Goal: Information Seeking & Learning: Learn about a topic

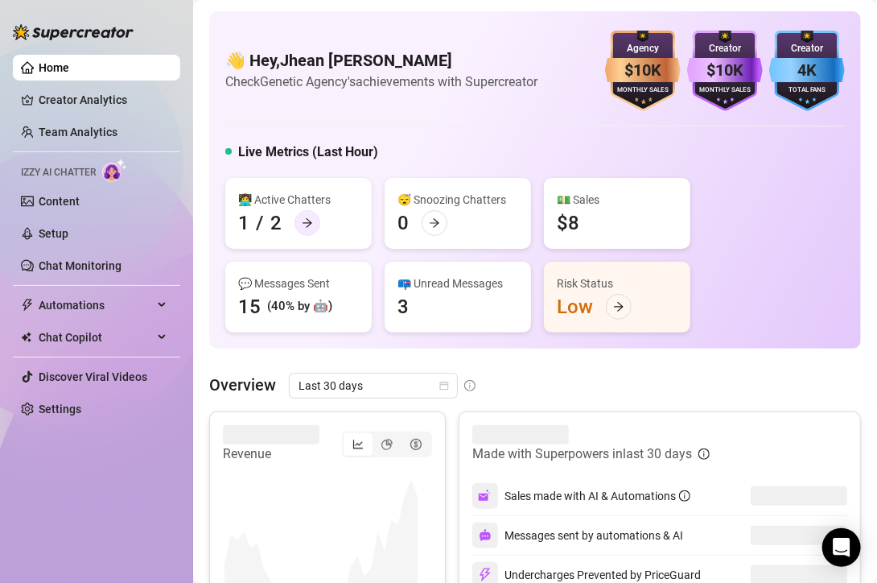
click at [314, 187] on div "👩‍💻 Active Chatters 1 / 2" at bounding box center [298, 213] width 146 height 71
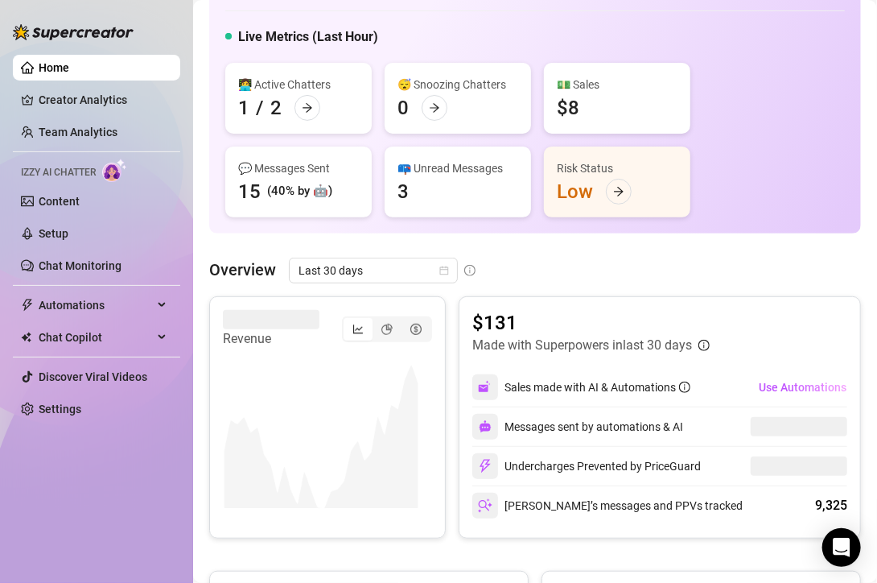
scroll to position [116, 0]
click at [624, 192] on icon "arrow-right" at bounding box center [618, 190] width 11 height 11
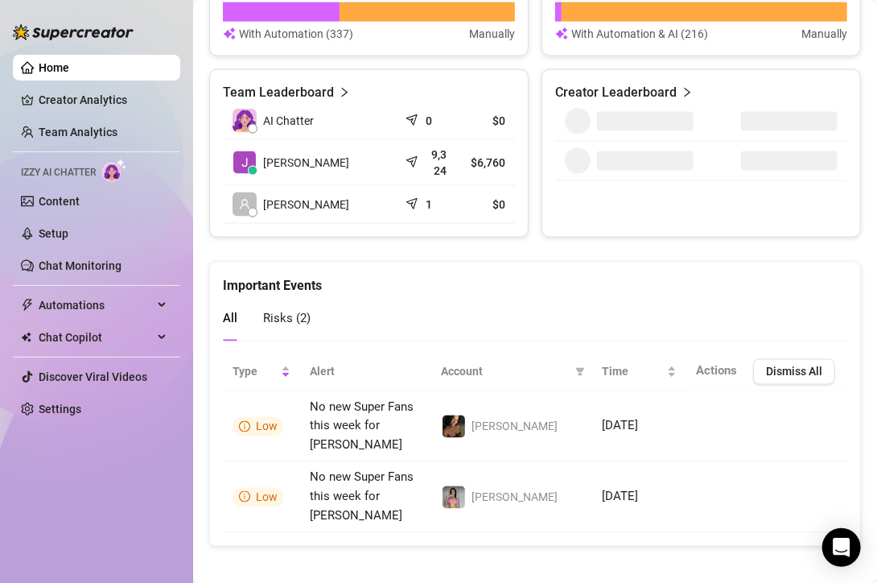
scroll to position [762, 0]
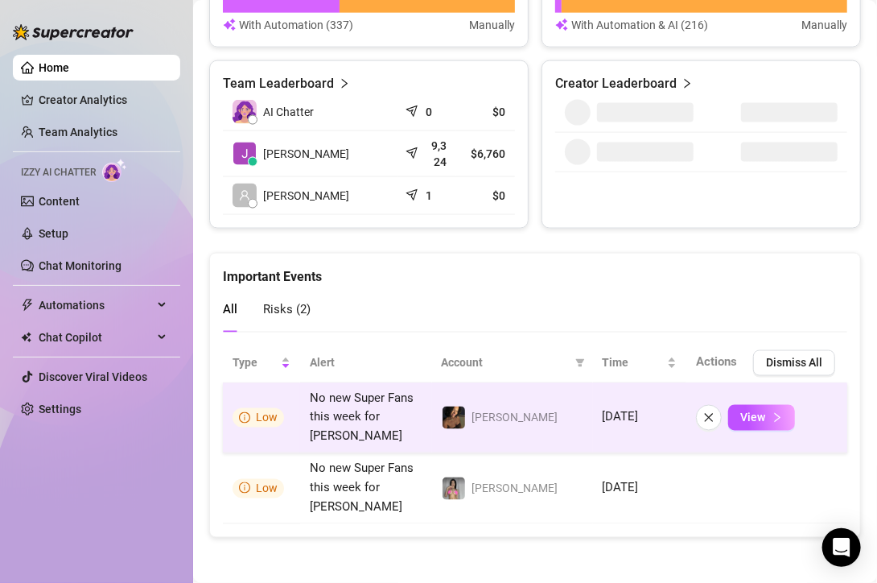
click at [606, 422] on td "[DATE]" at bounding box center [639, 418] width 93 height 71
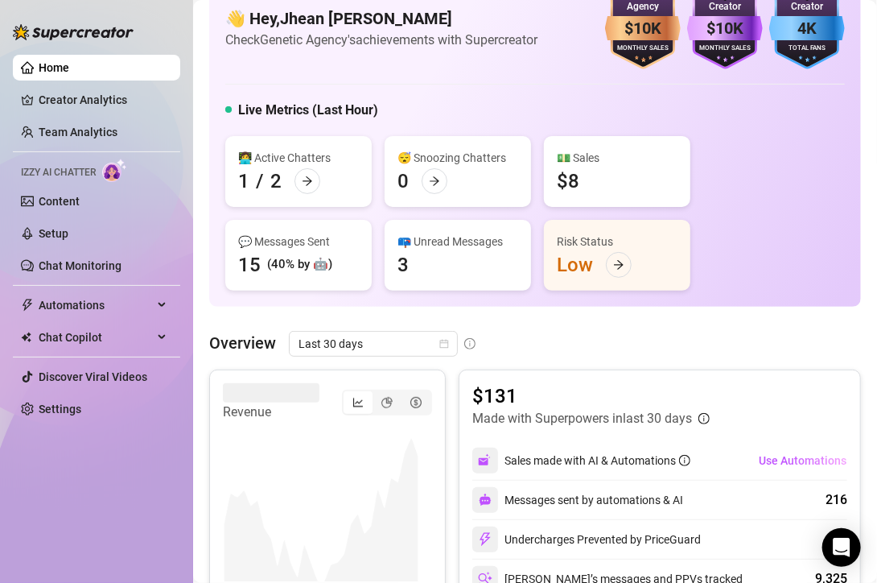
scroll to position [0, 0]
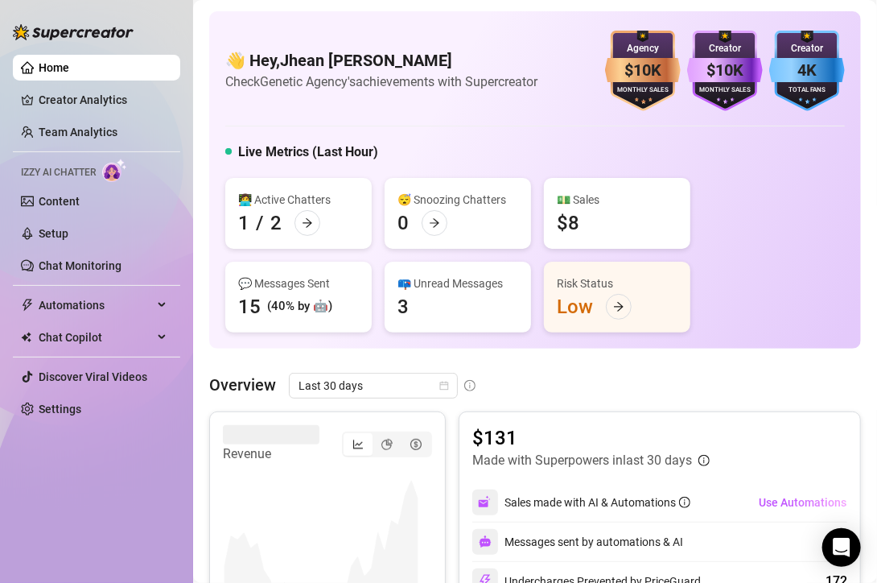
click at [311, 306] on div "(40% by 🤖)" at bounding box center [299, 306] width 65 height 19
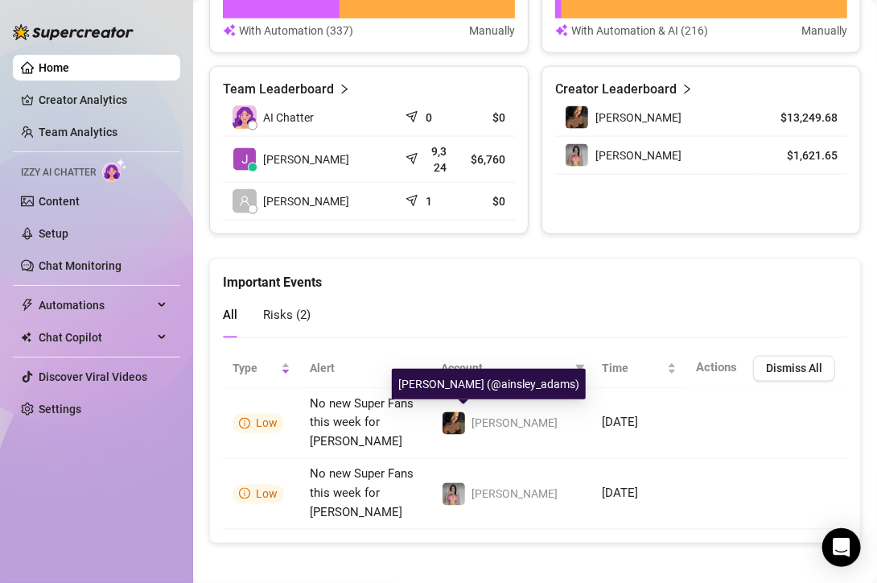
scroll to position [756, 0]
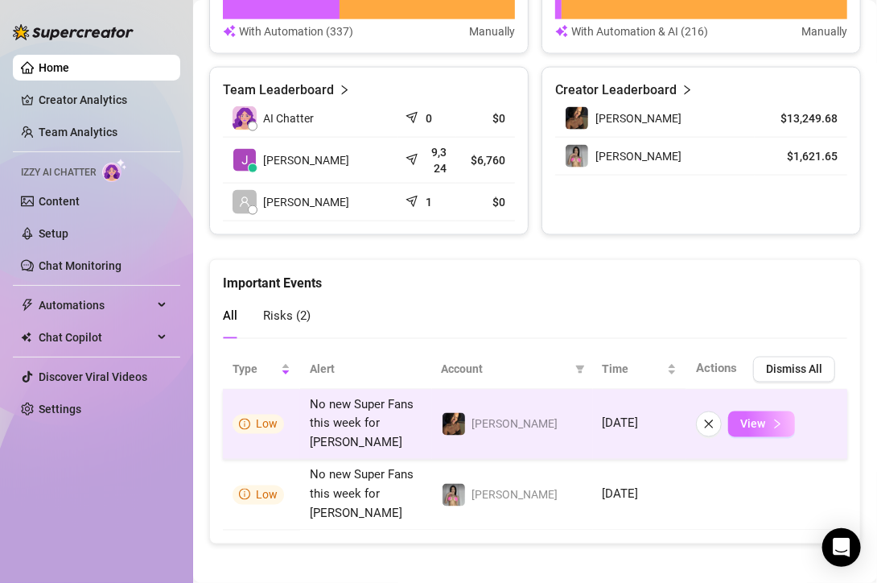
click at [753, 419] on button "View" at bounding box center [761, 424] width 67 height 26
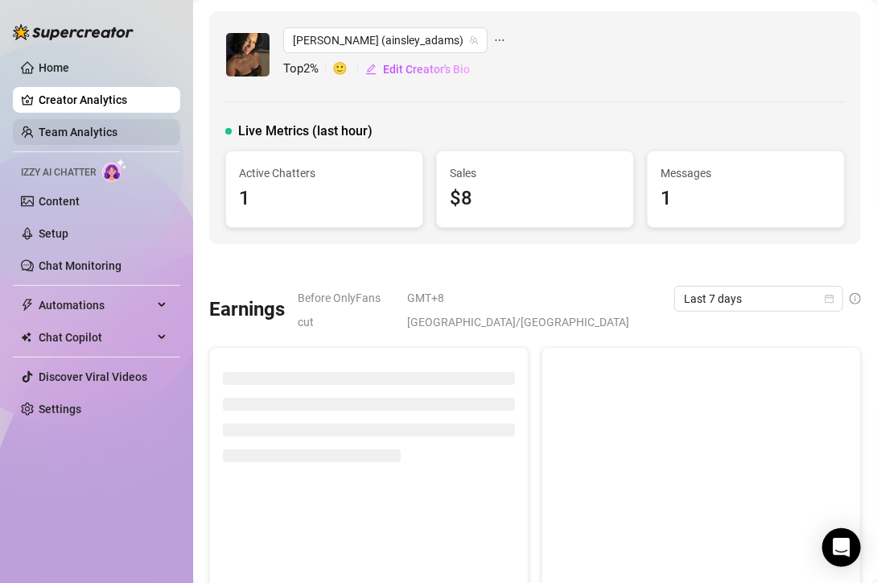
click at [94, 130] on link "Team Analytics" at bounding box center [78, 132] width 79 height 13
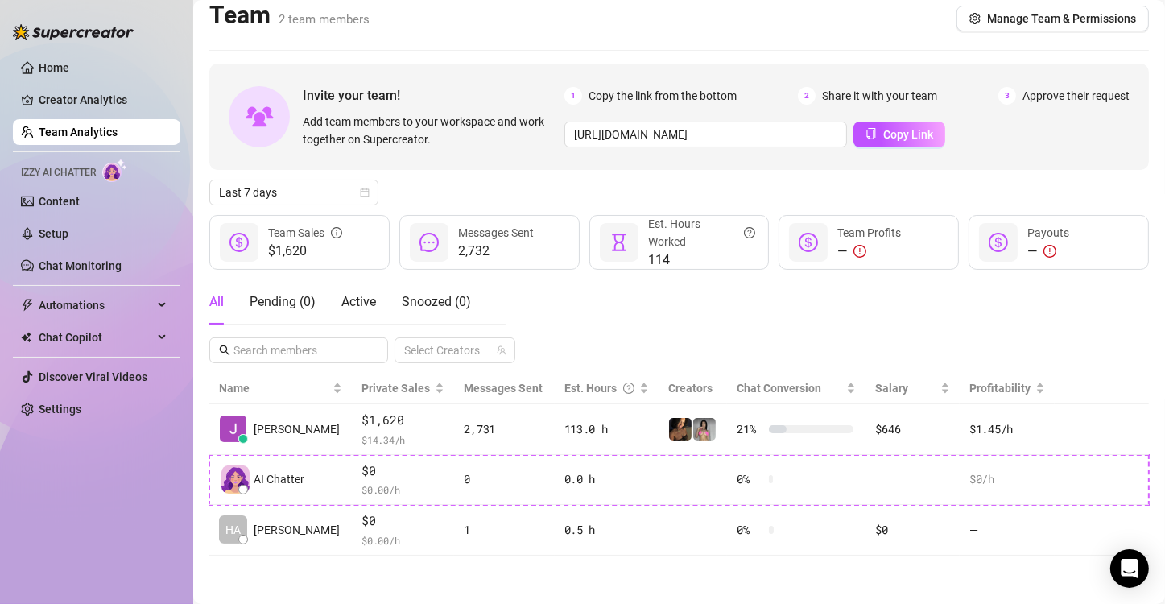
scroll to position [10, 0]
click at [68, 232] on link "Setup" at bounding box center [54, 233] width 30 height 13
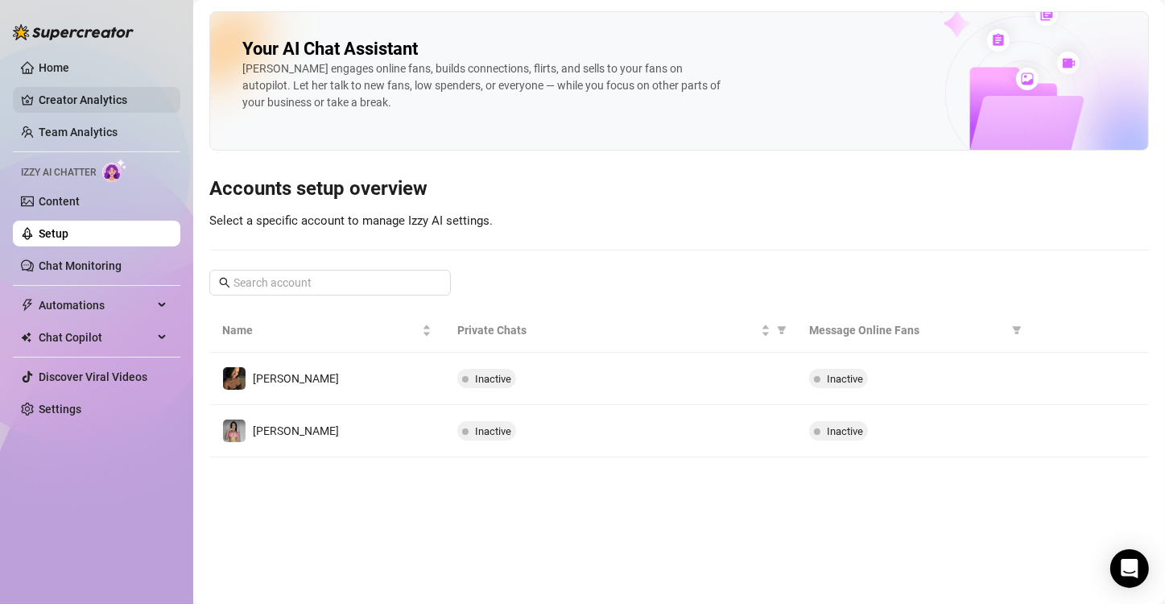
click at [89, 110] on link "Creator Analytics" at bounding box center [103, 100] width 129 height 26
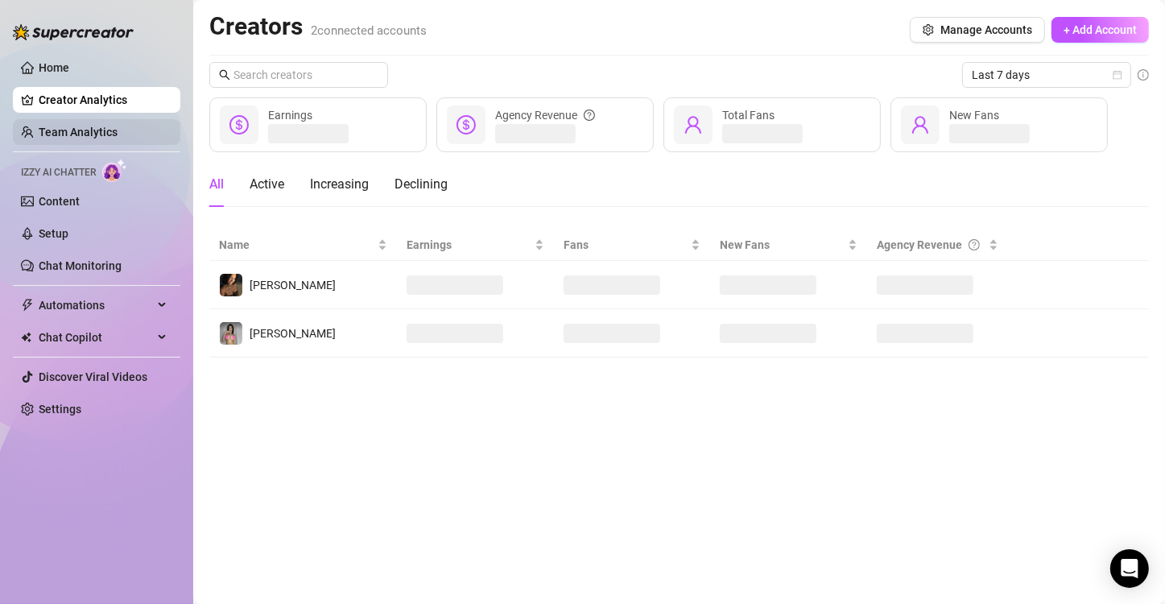
click at [112, 138] on link "Team Analytics" at bounding box center [78, 132] width 79 height 13
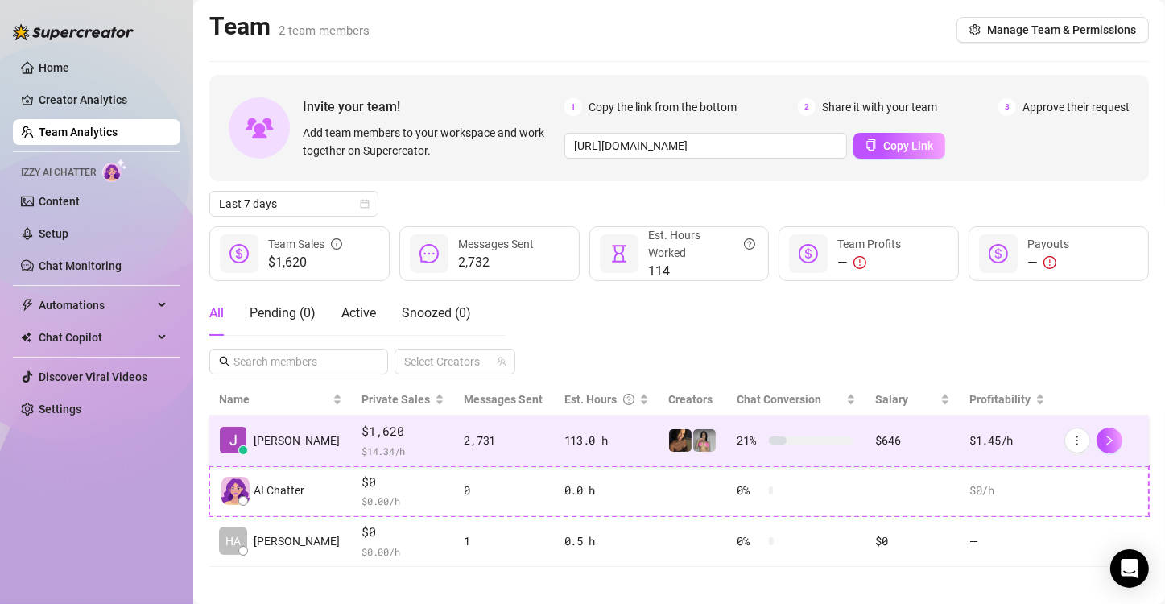
click at [361, 443] on span "$ 14.34 /h" at bounding box center [402, 451] width 83 height 16
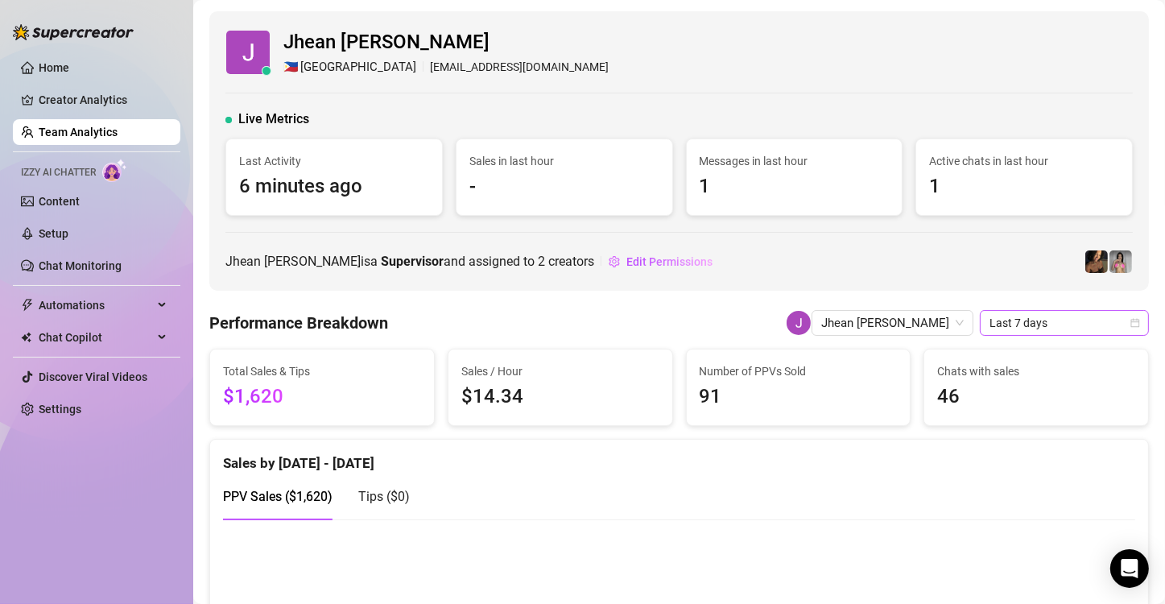
click at [876, 315] on span "Last 7 days" at bounding box center [1064, 323] width 150 height 24
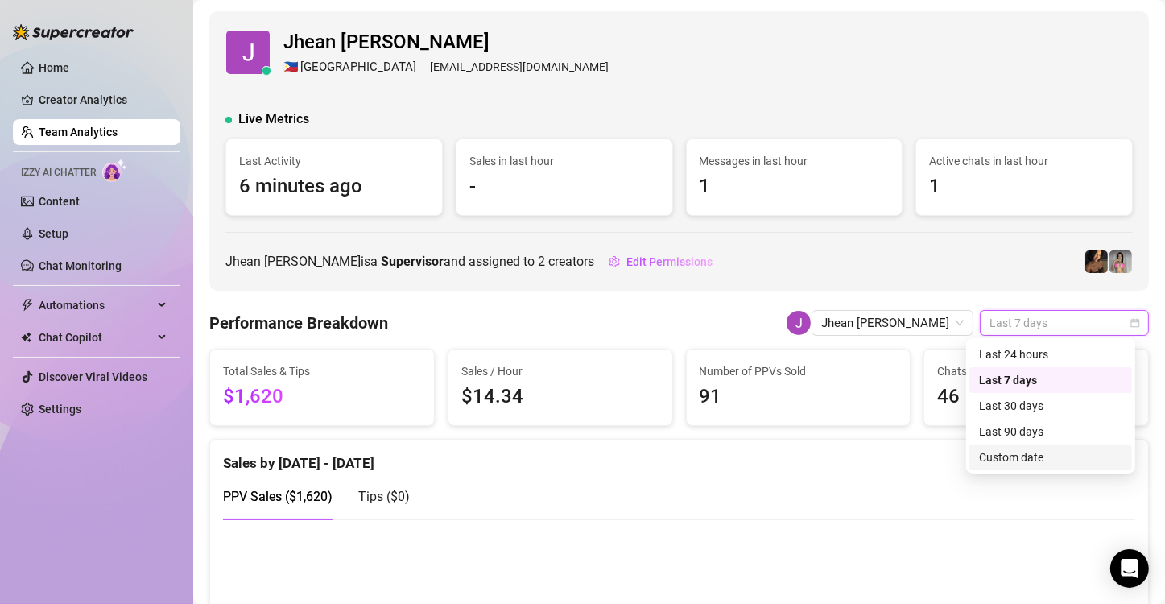
click at [876, 464] on div "Custom date" at bounding box center [1050, 457] width 143 height 18
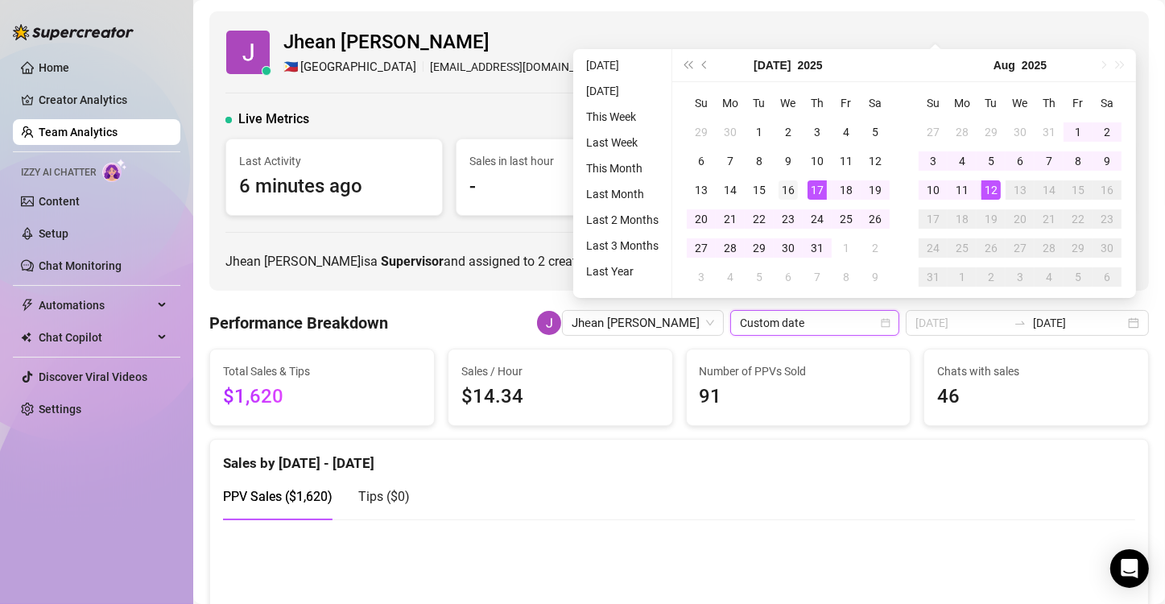
type input "[DATE]"
click at [775, 179] on td "16" at bounding box center [787, 189] width 29 height 29
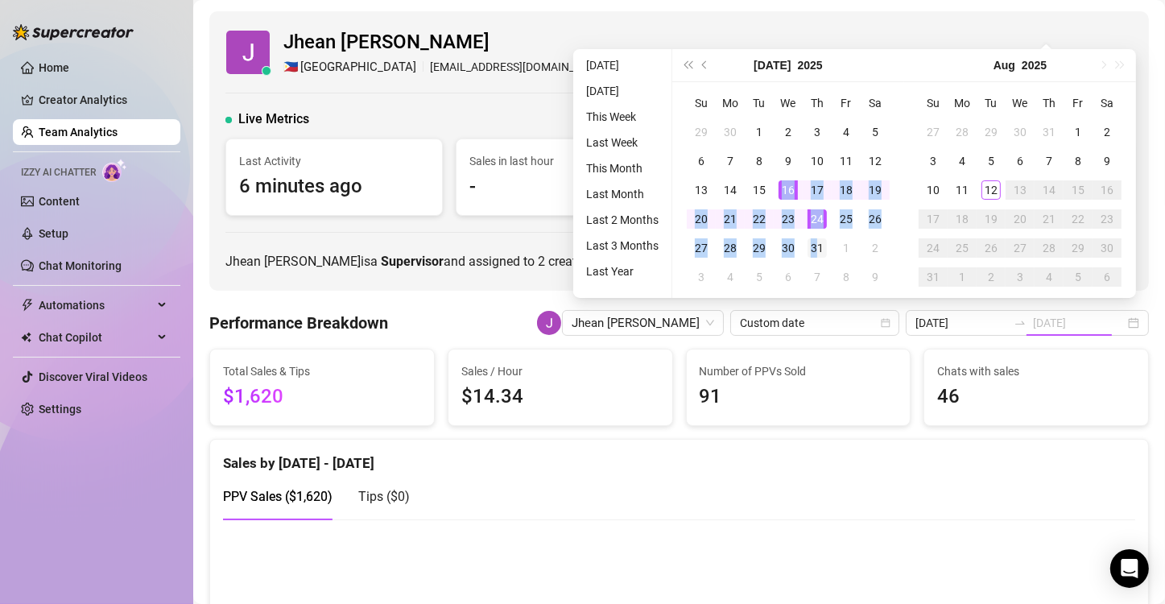
type input "[DATE]"
drag, startPoint x: 775, startPoint y: 179, endPoint x: 816, endPoint y: 241, distance: 74.3
click at [816, 241] on tbody "29 30 1 2 3 4 5 6 7 8 9 10 11 12 13 14 15 16 17 18 19 20 21 22 23 24 25 26 27 2…" at bounding box center [788, 205] width 203 height 174
click at [816, 241] on div "31" at bounding box center [816, 247] width 19 height 19
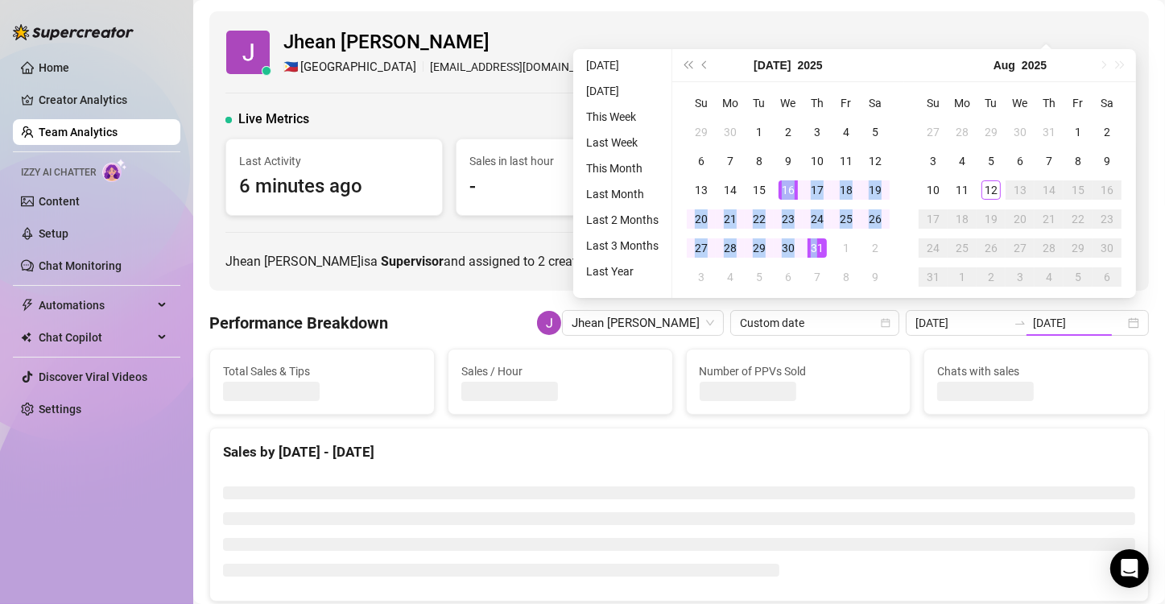
type input "[DATE]"
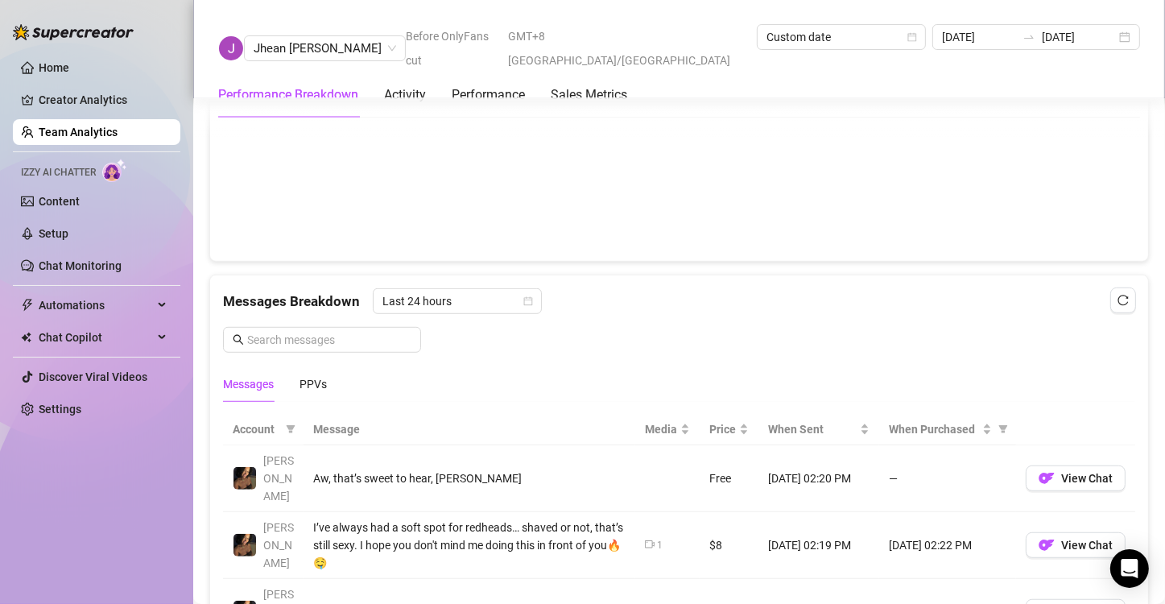
scroll to position [773, 0]
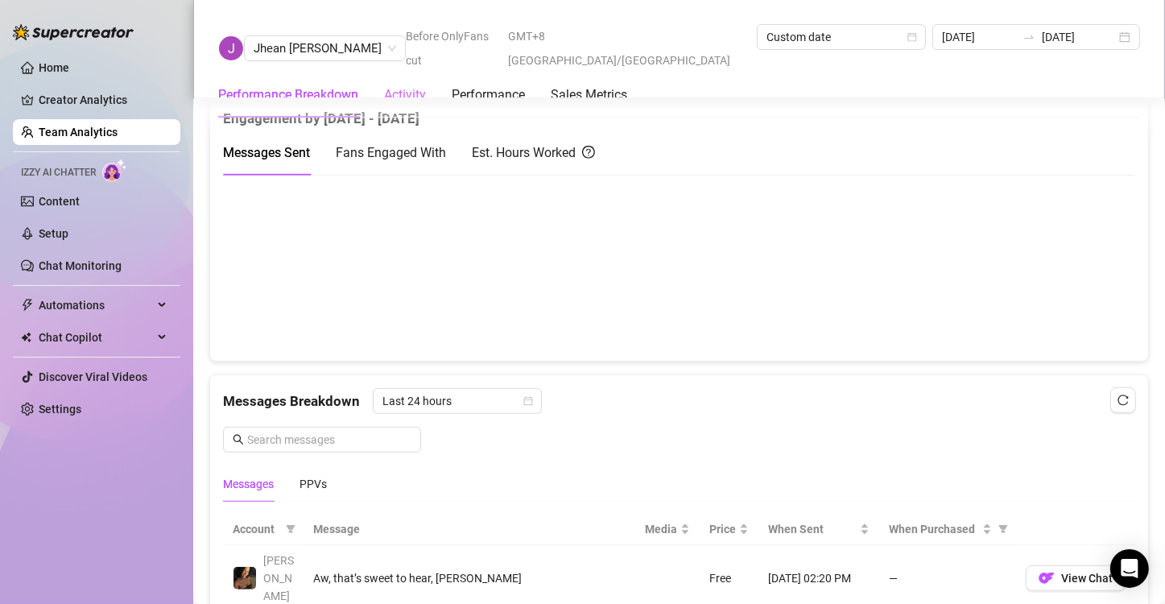
click at [418, 82] on div "Activity" at bounding box center [405, 94] width 42 height 45
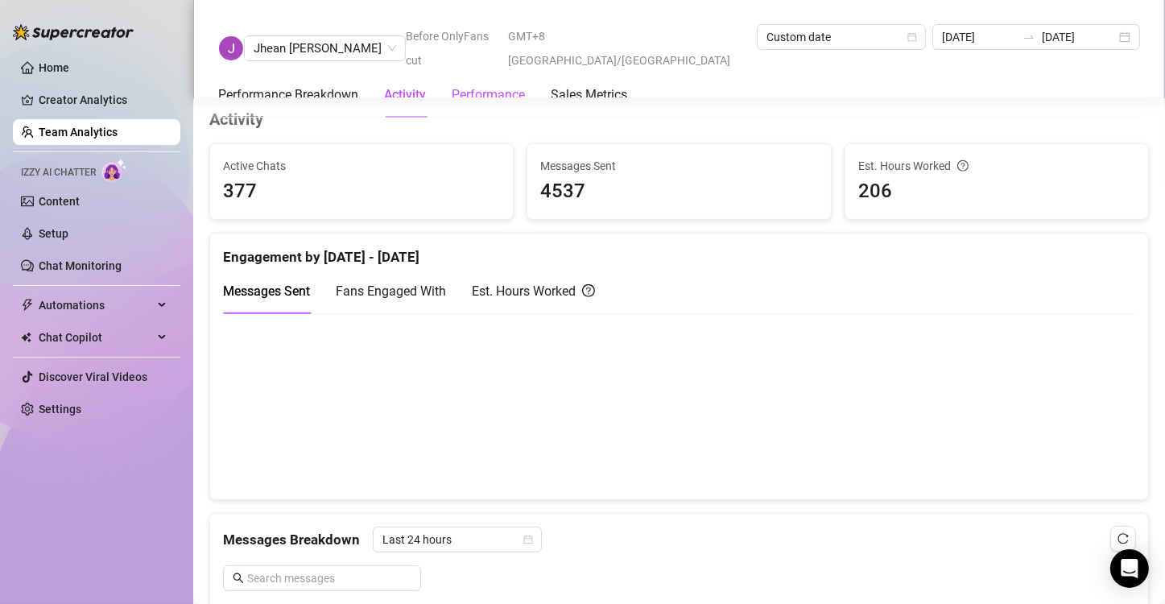
click at [514, 85] on div "Performance" at bounding box center [488, 94] width 73 height 19
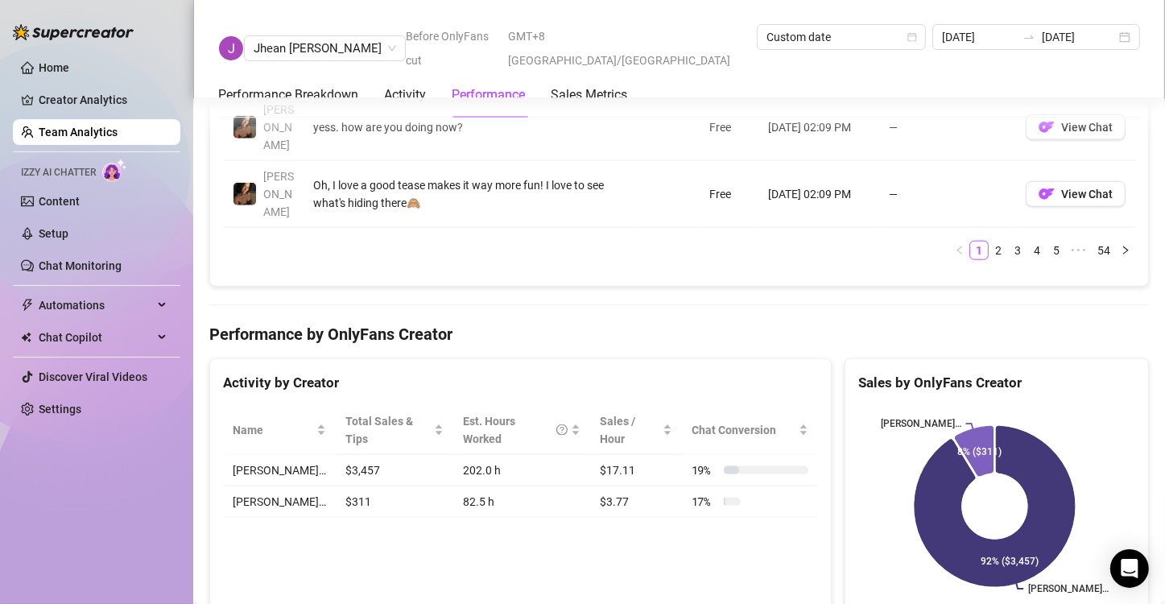
scroll to position [1790, 0]
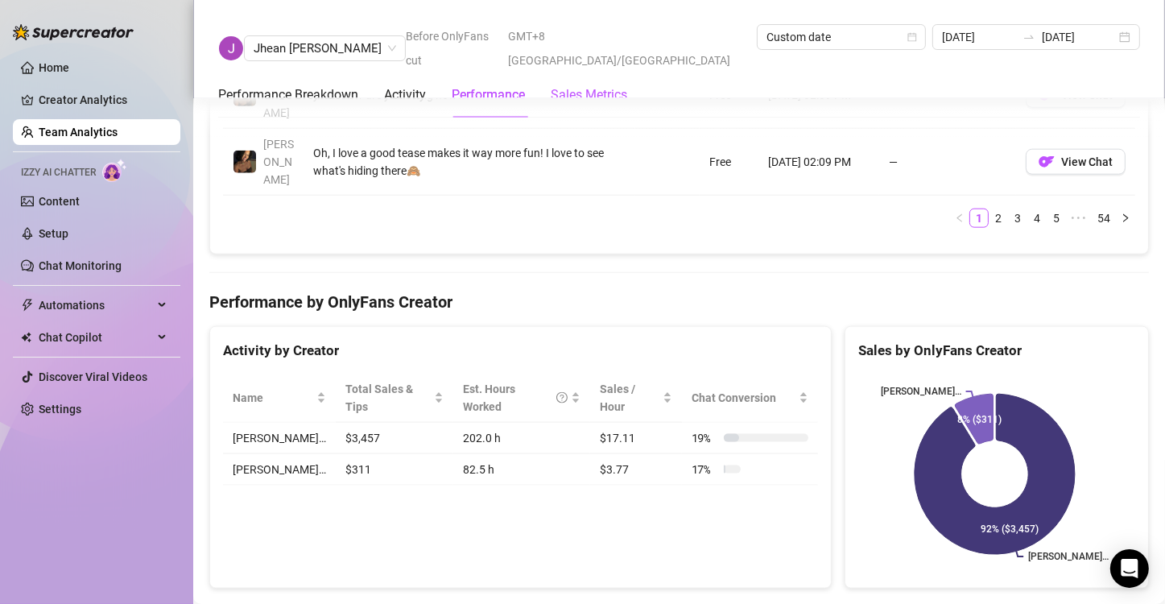
click at [566, 85] on Metrics "Sales Metrics" at bounding box center [588, 94] width 76 height 19
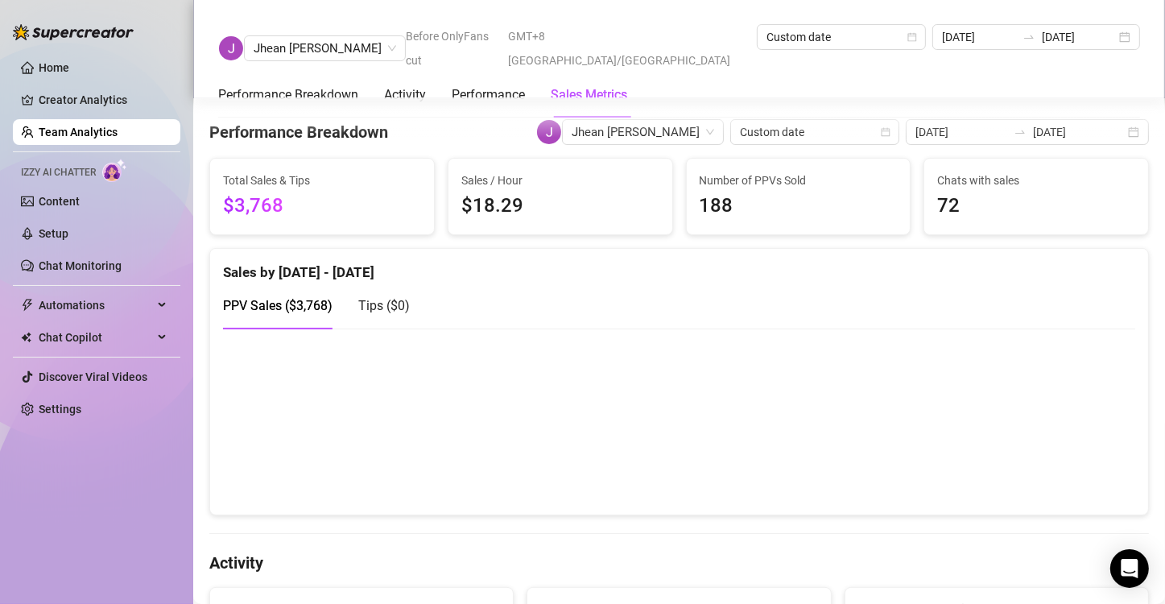
scroll to position [0, 0]
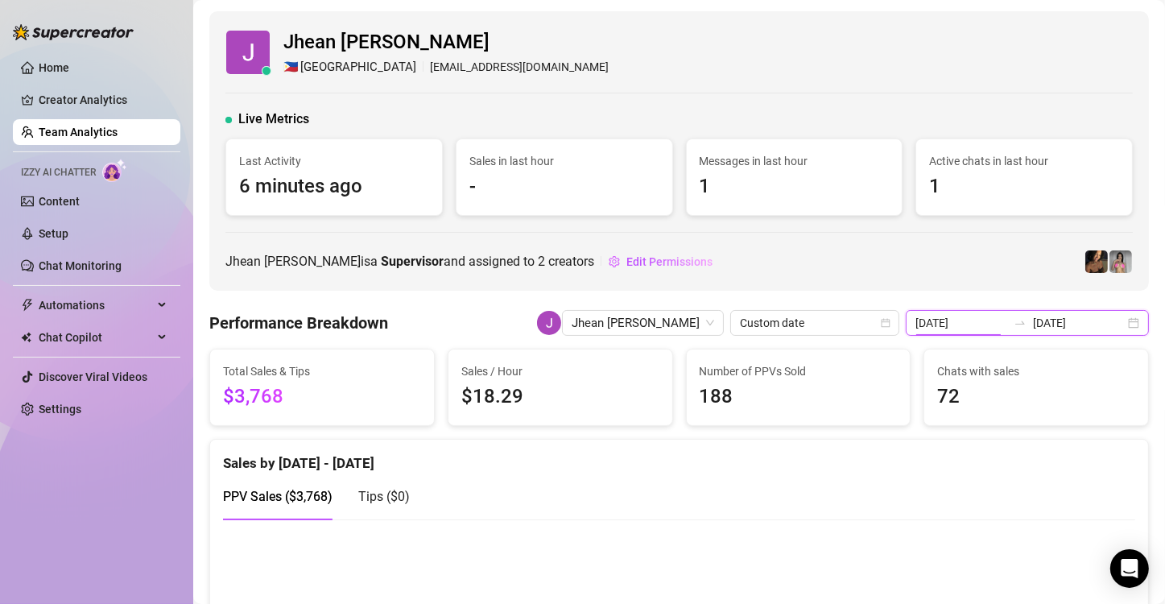
click at [876, 328] on input "[DATE]" at bounding box center [961, 323] width 92 height 18
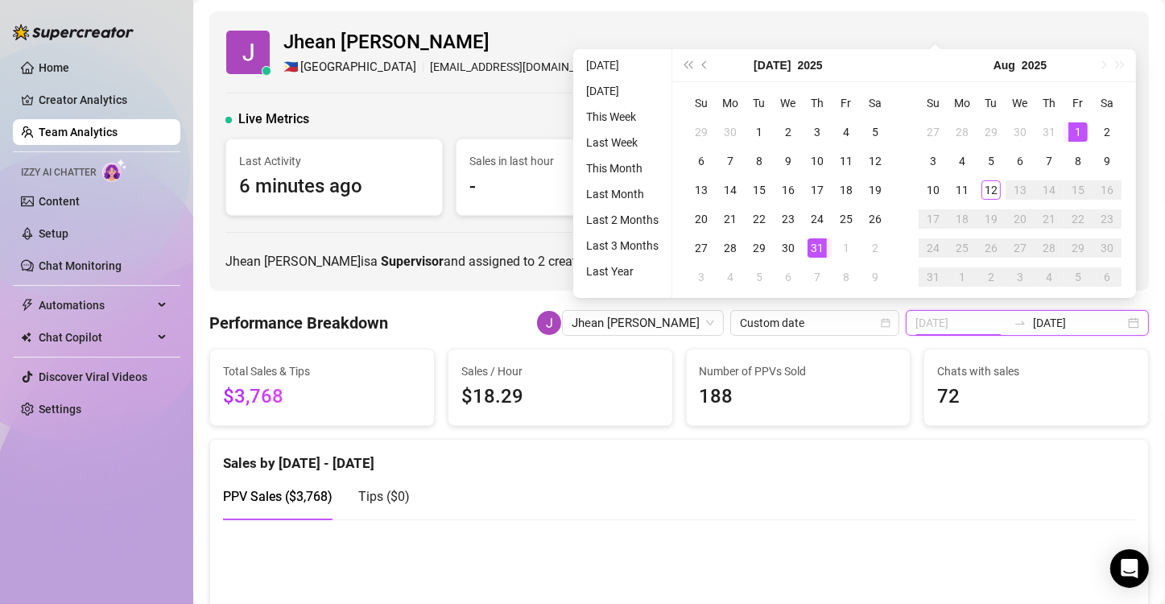
type input "[DATE]"
click at [876, 129] on div "1" at bounding box center [1077, 131] width 19 height 19
type input "[DATE]"
click at [876, 193] on div "12" at bounding box center [990, 189] width 19 height 19
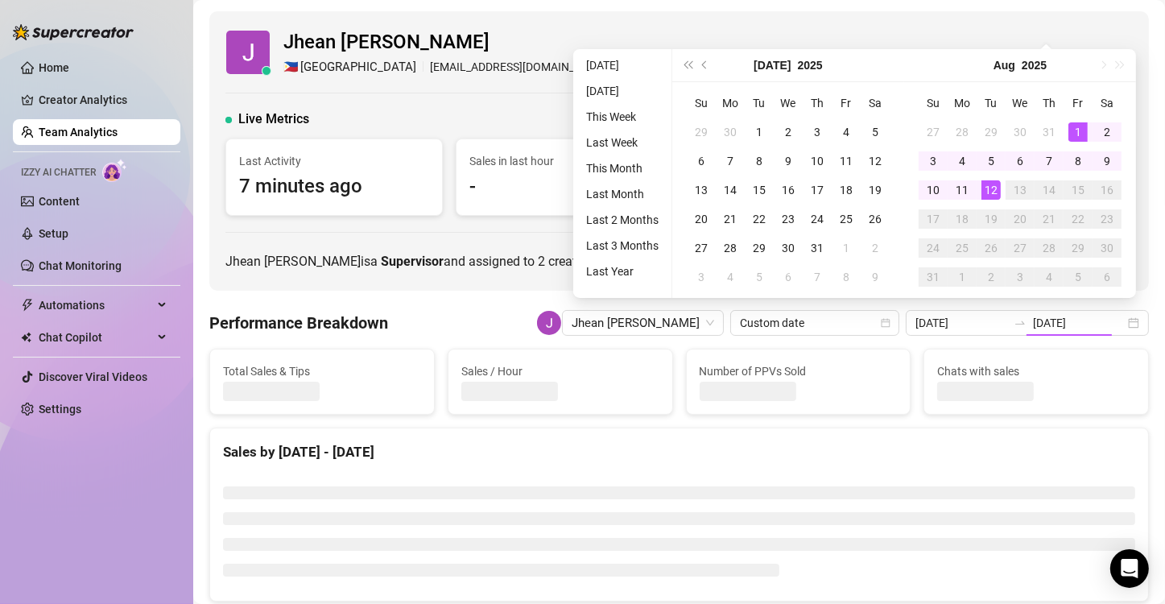
type input "[DATE]"
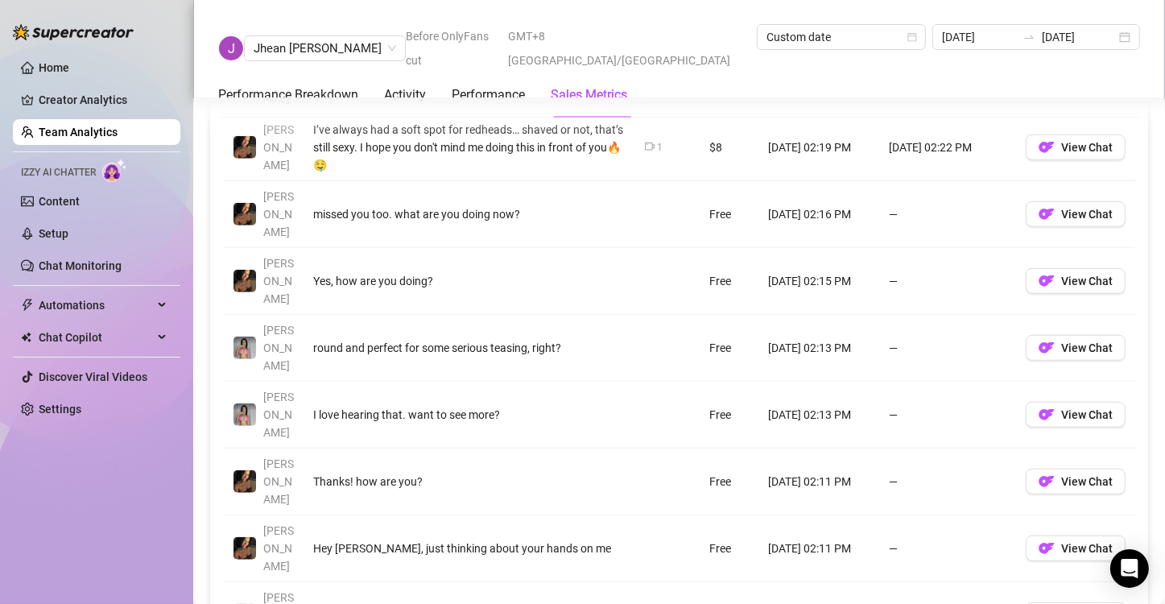
scroll to position [1271, 0]
click at [95, 270] on link "Chat Monitoring" at bounding box center [80, 265] width 83 height 13
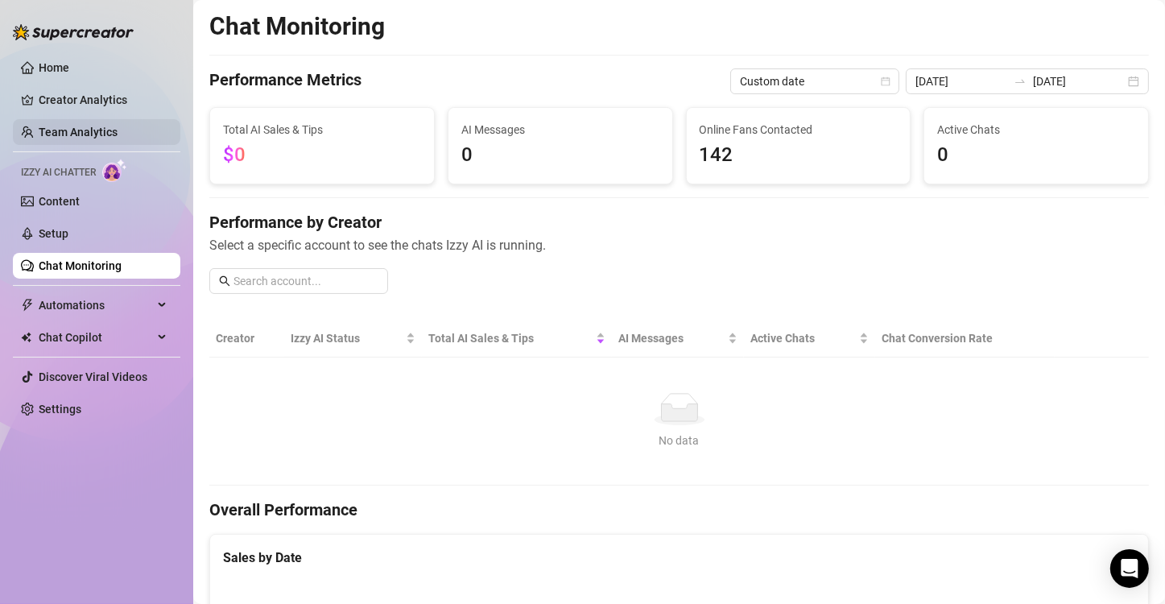
click at [107, 126] on link "Team Analytics" at bounding box center [78, 132] width 79 height 13
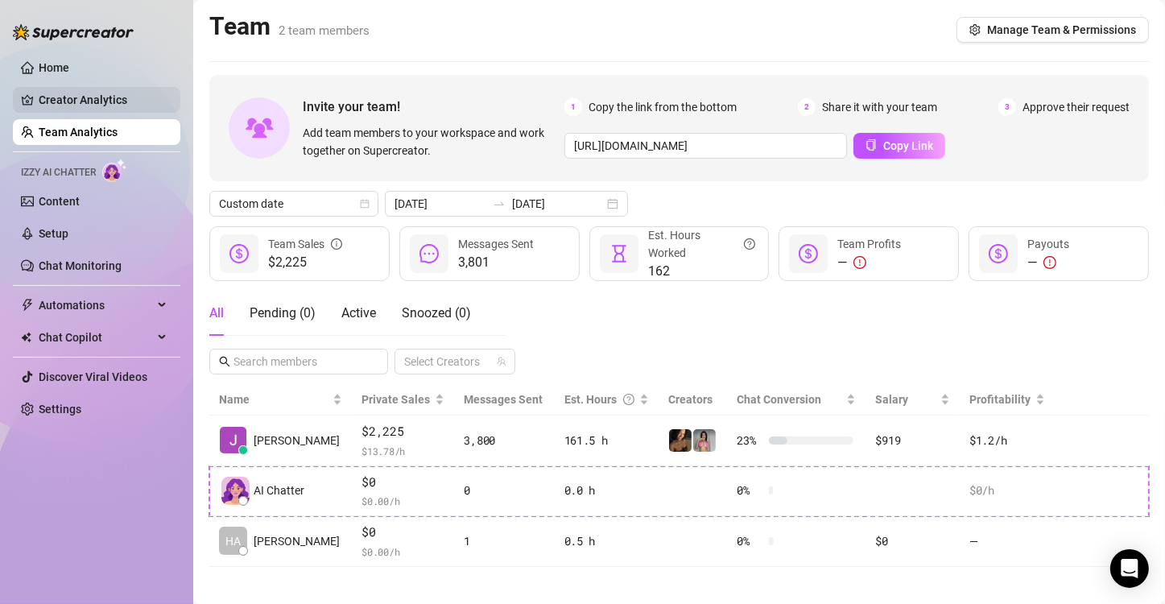
click at [89, 92] on link "Creator Analytics" at bounding box center [103, 100] width 129 height 26
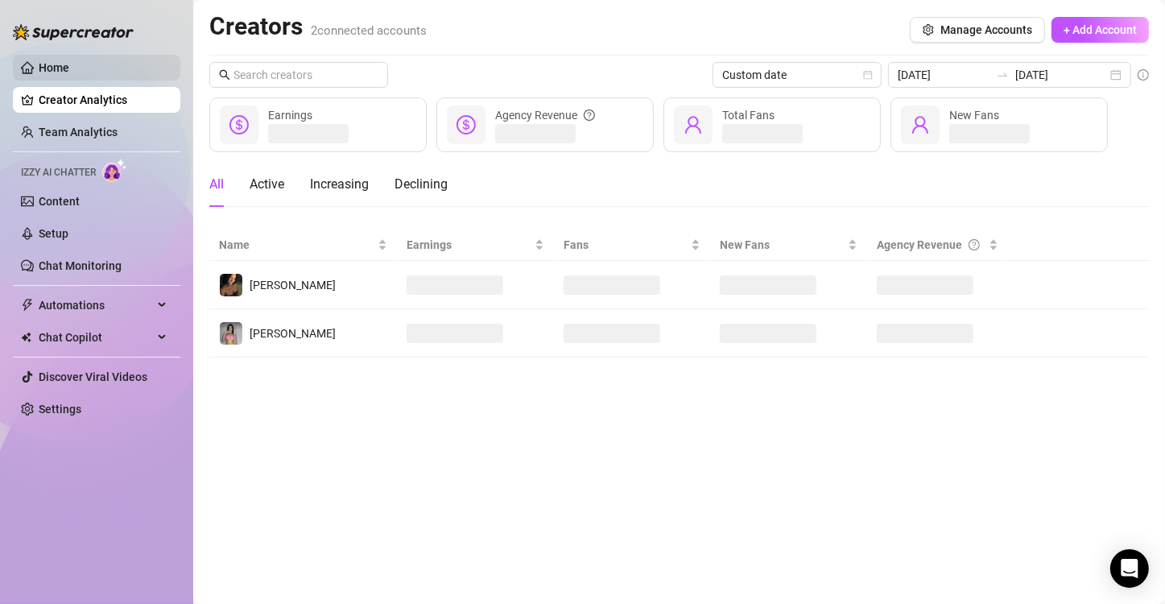
click at [69, 68] on link "Home" at bounding box center [54, 67] width 31 height 13
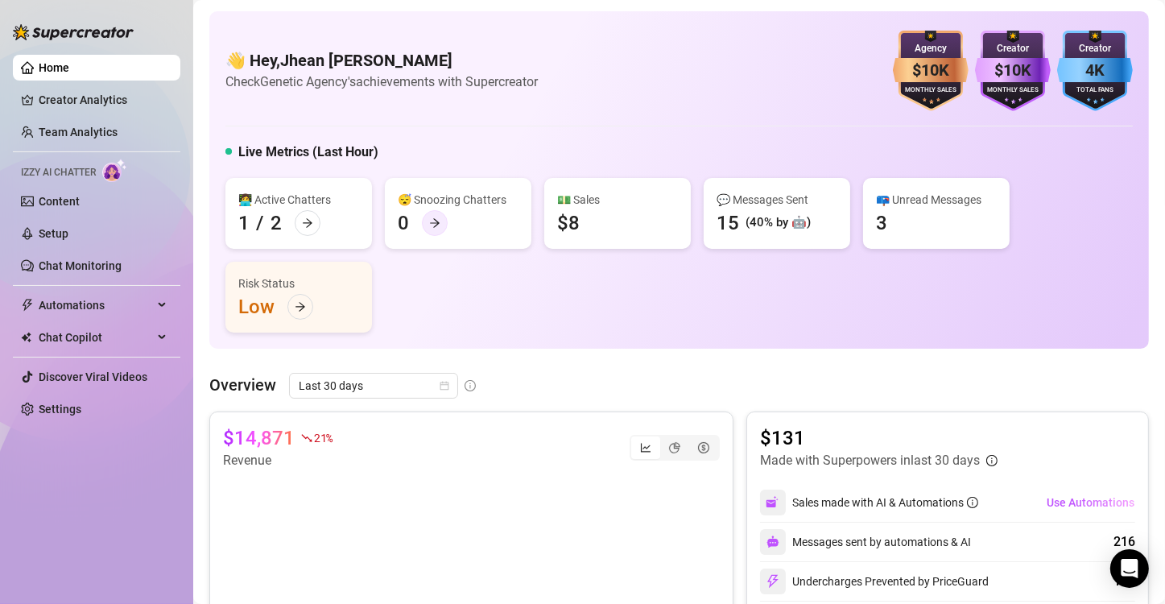
click at [434, 212] on div at bounding box center [435, 223] width 26 height 26
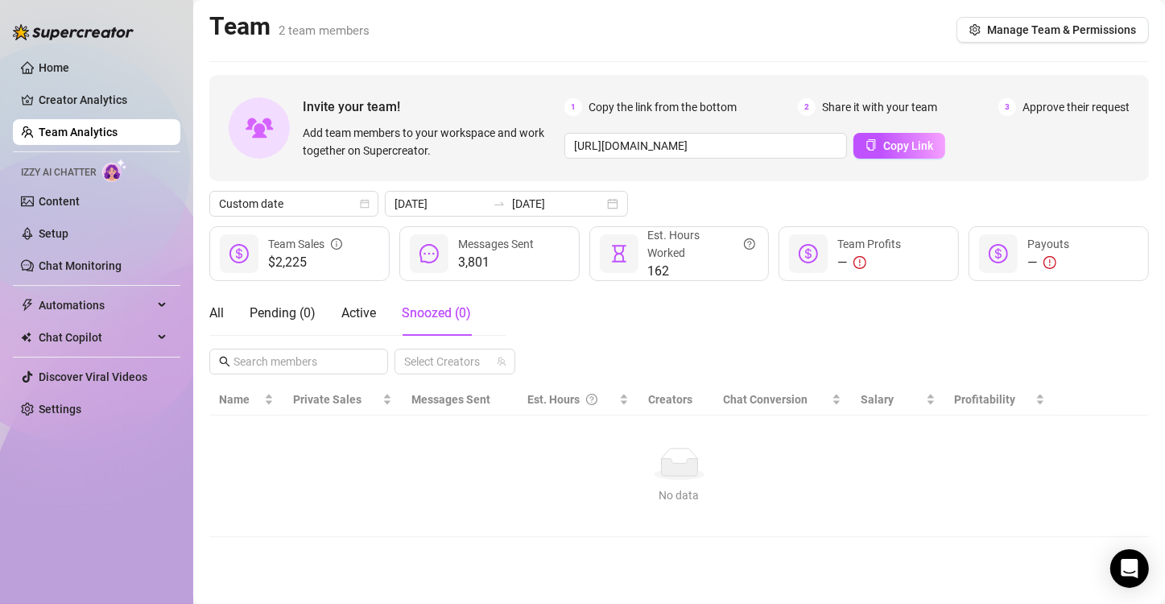
click at [876, 109] on div "3 Approve their request" at bounding box center [1063, 107] width 131 height 18
click at [69, 67] on link "Home" at bounding box center [54, 67] width 31 height 13
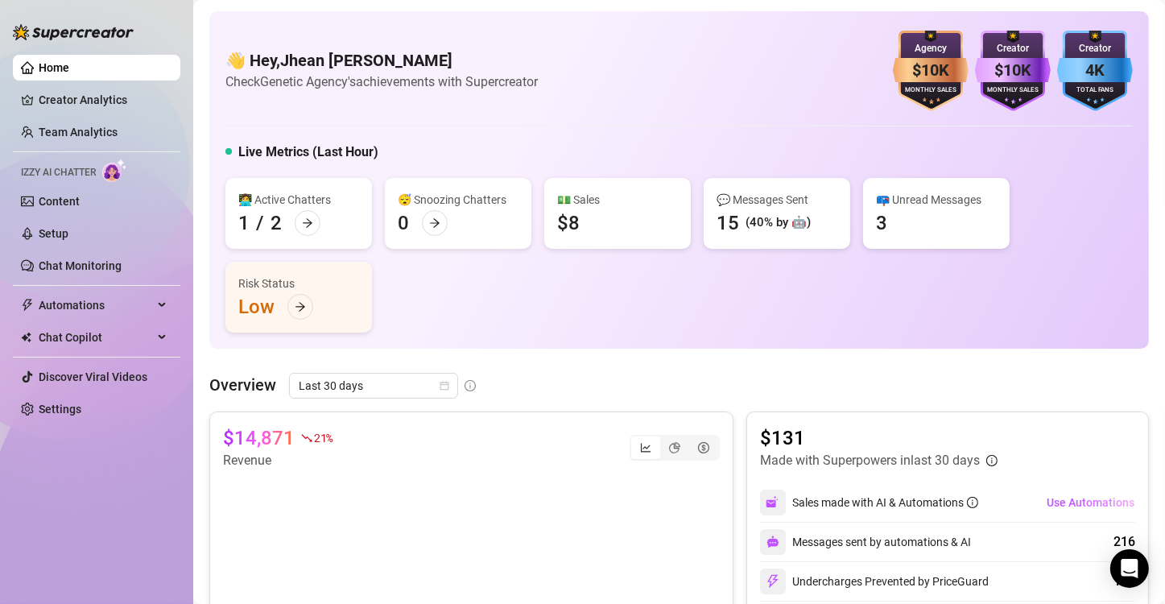
click at [324, 290] on div "Risk Status" at bounding box center [298, 283] width 121 height 18
click at [297, 309] on icon "arrow-right" at bounding box center [300, 306] width 11 height 11
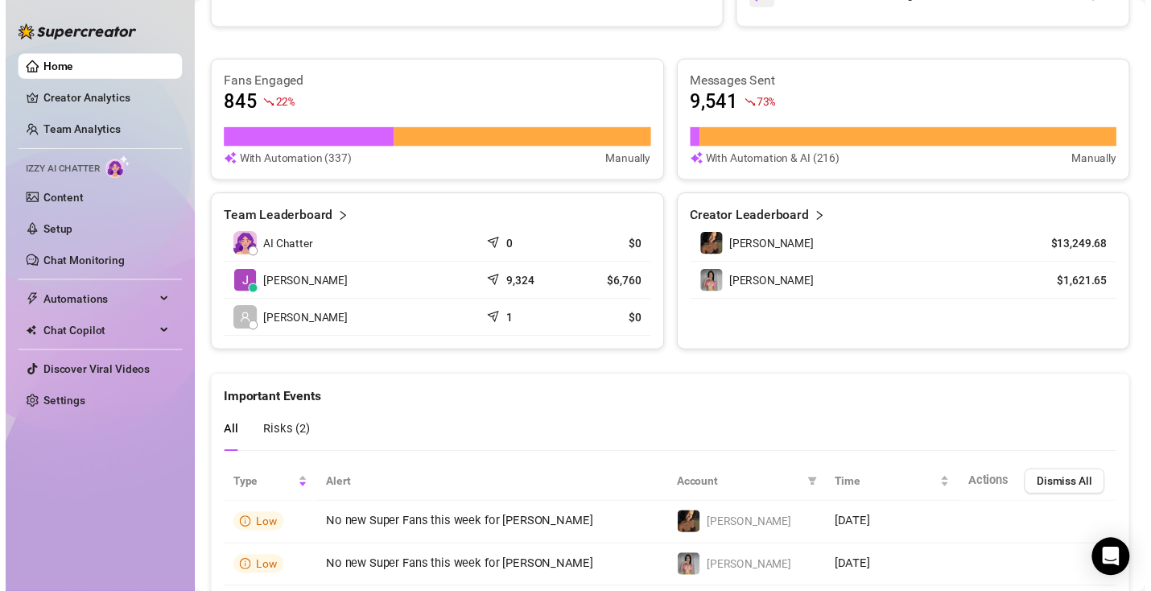
scroll to position [679, 0]
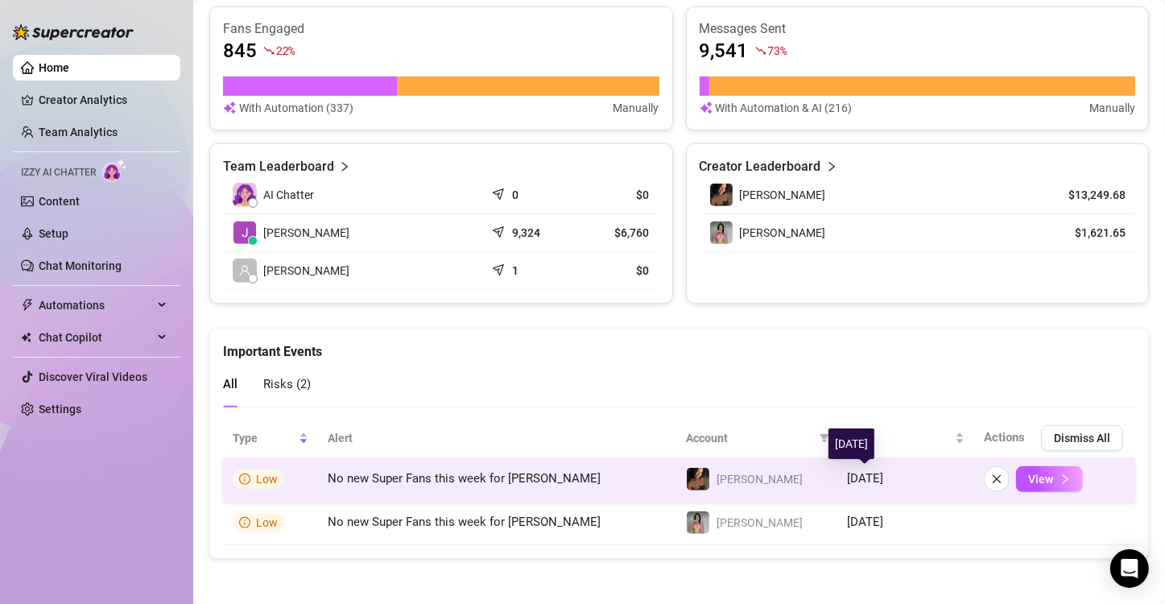
click at [868, 476] on span "[DATE]" at bounding box center [865, 478] width 36 height 14
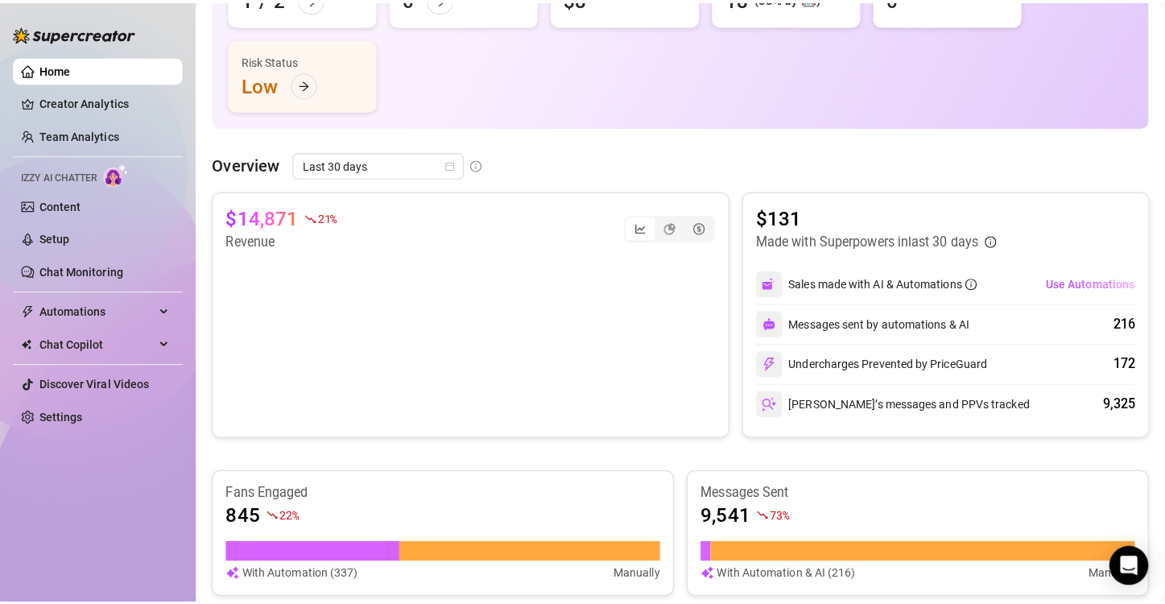
scroll to position [0, 0]
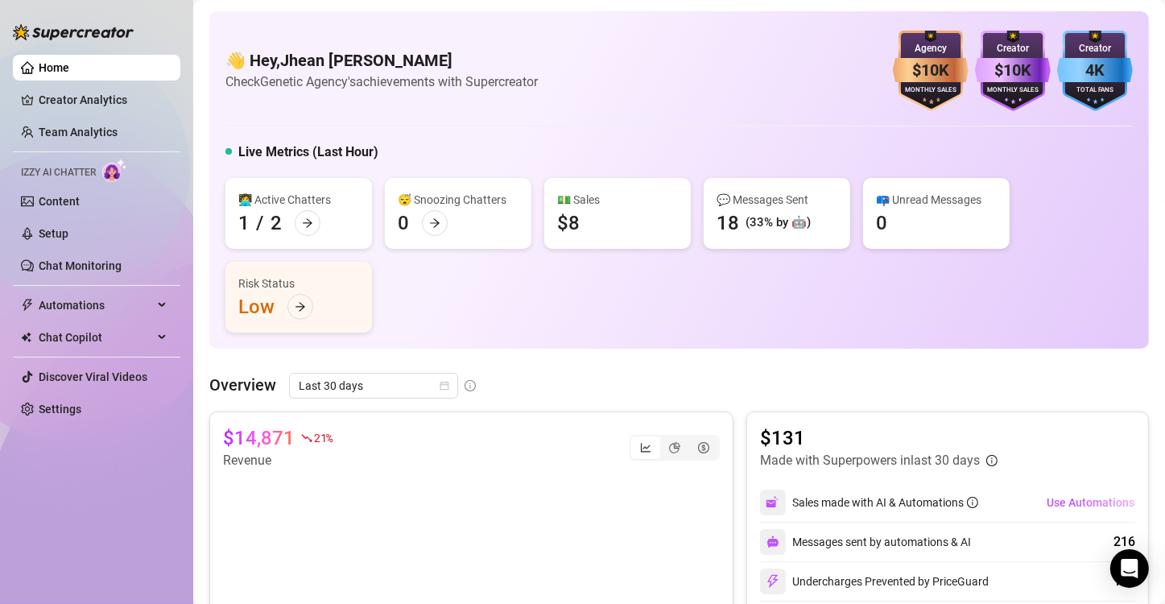
click at [876, 210] on div "0" at bounding box center [881, 223] width 11 height 26
click at [303, 303] on icon "arrow-right" at bounding box center [300, 306] width 11 height 11
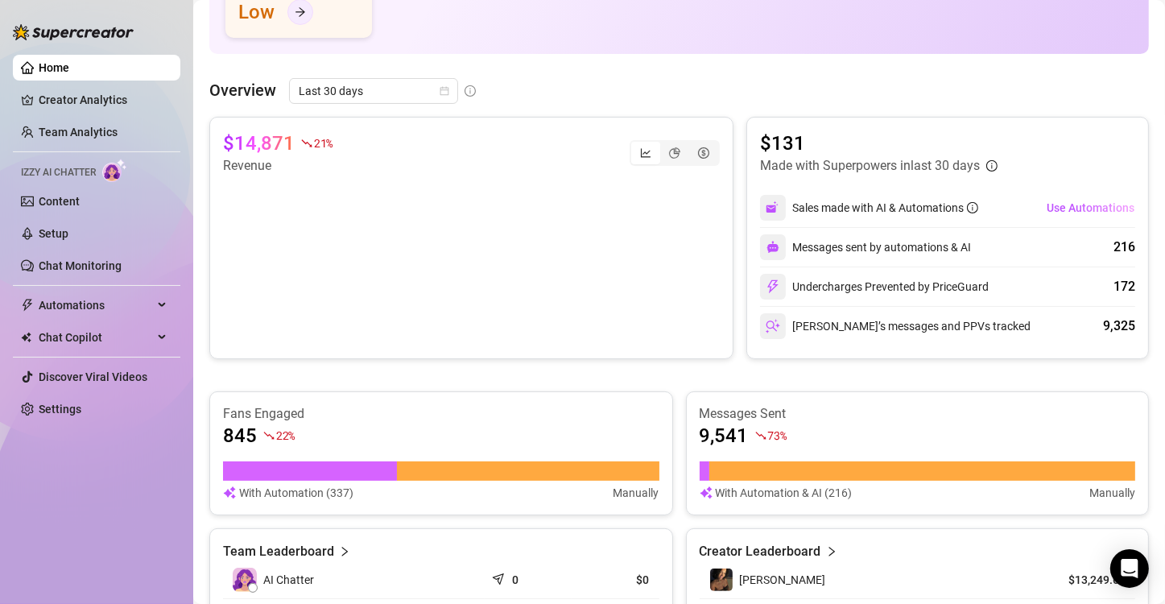
scroll to position [679, 0]
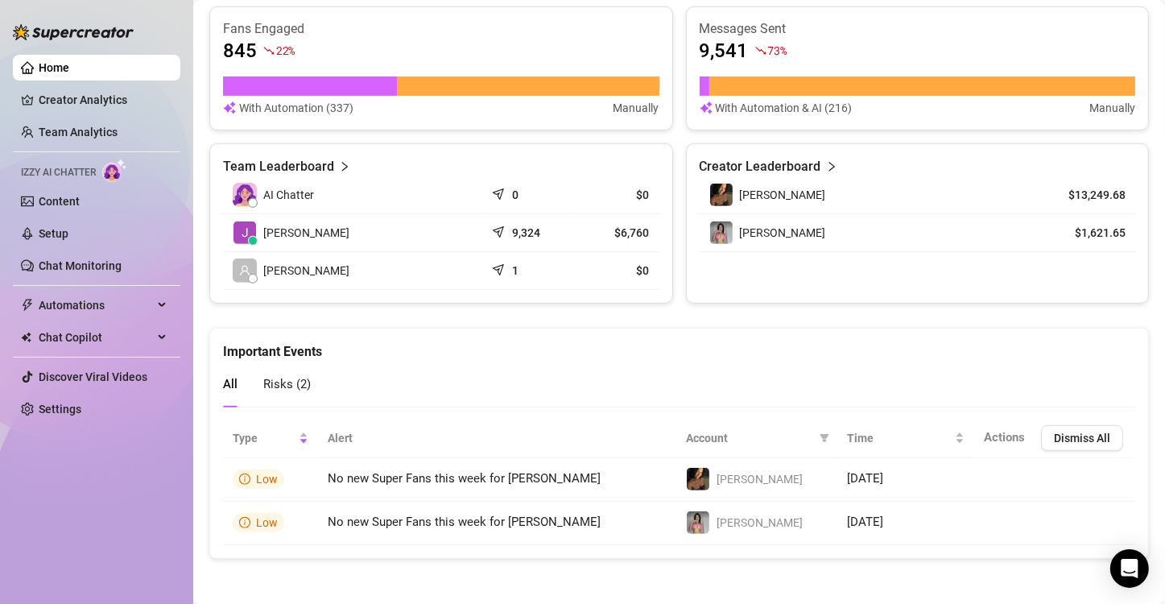
click at [791, 167] on article "Creator Leaderboard" at bounding box center [760, 166] width 122 height 19
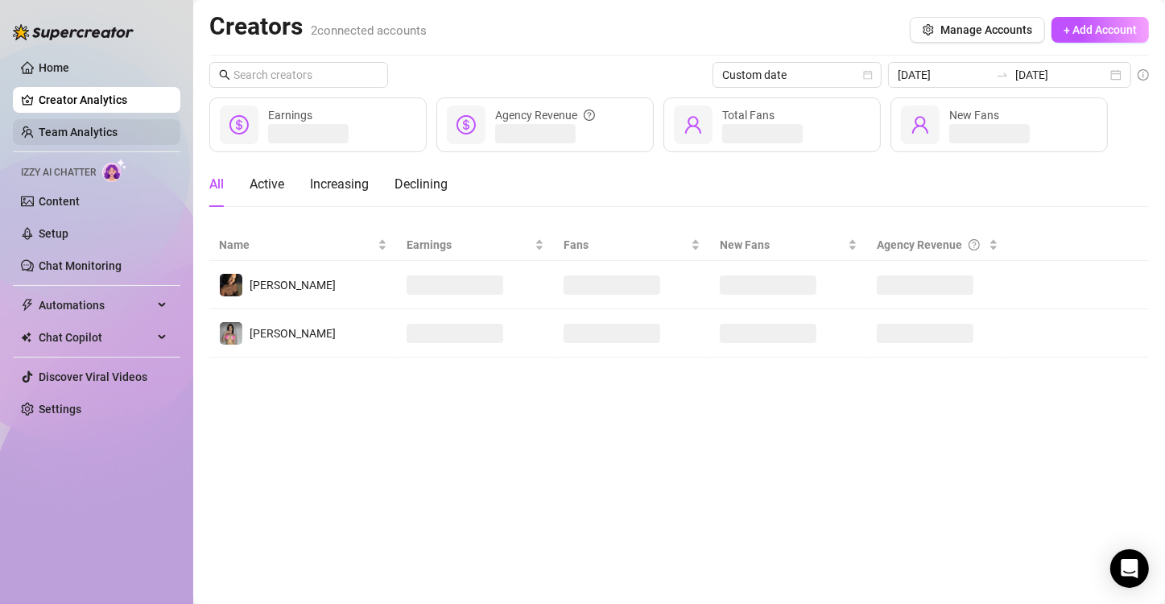
click at [60, 131] on link "Team Analytics" at bounding box center [78, 132] width 79 height 13
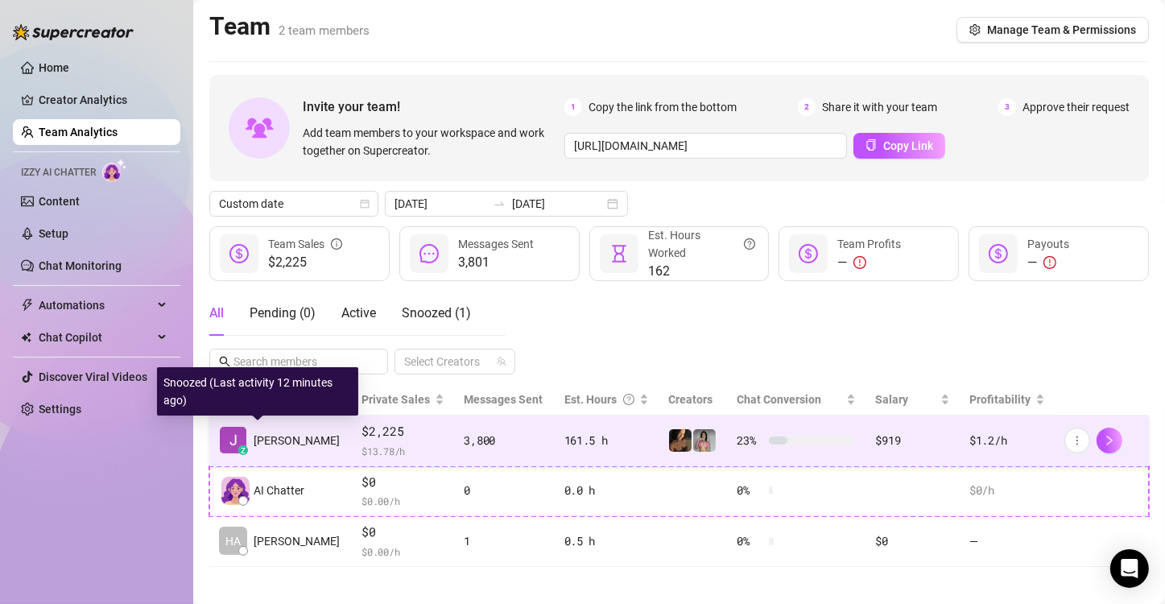
click at [225, 449] on img at bounding box center [233, 440] width 27 height 27
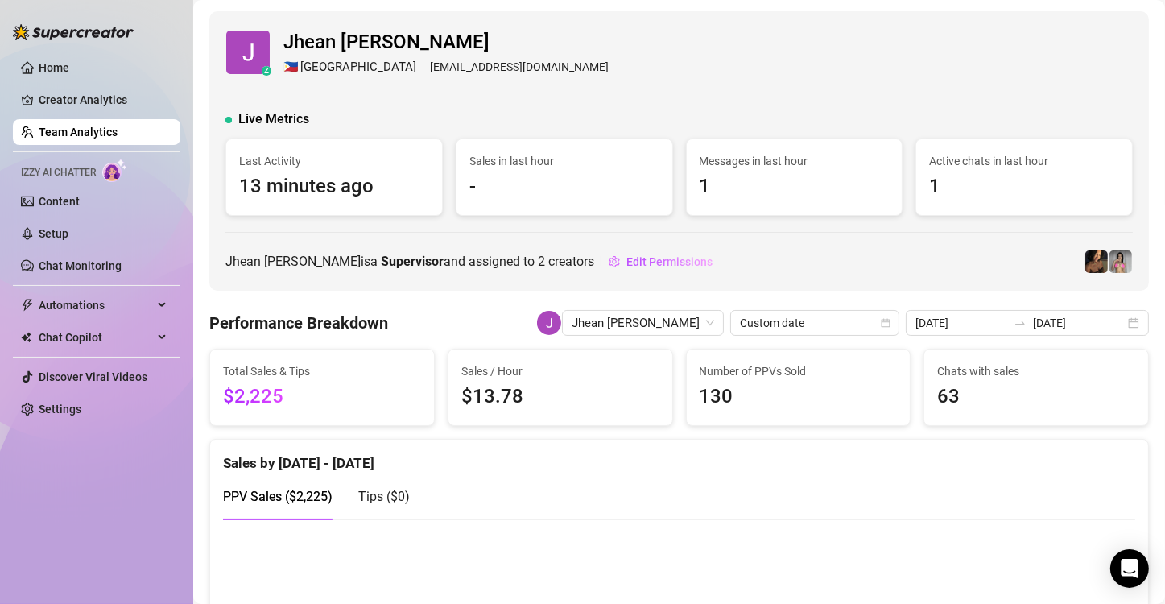
click at [502, 197] on span "-" at bounding box center [564, 186] width 190 height 31
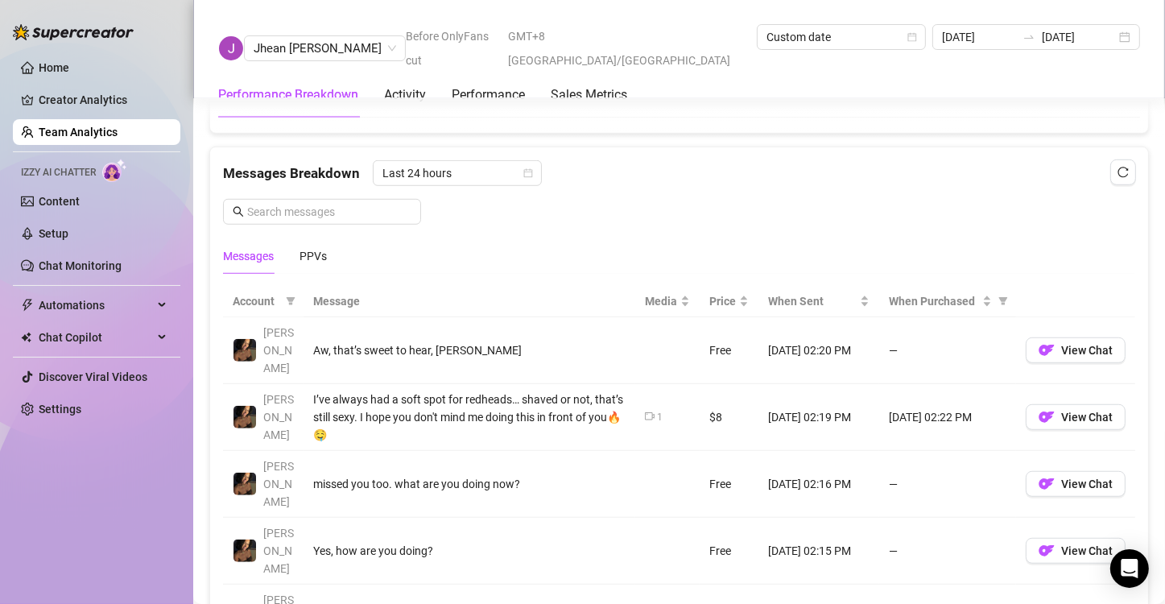
scroll to position [1055, 0]
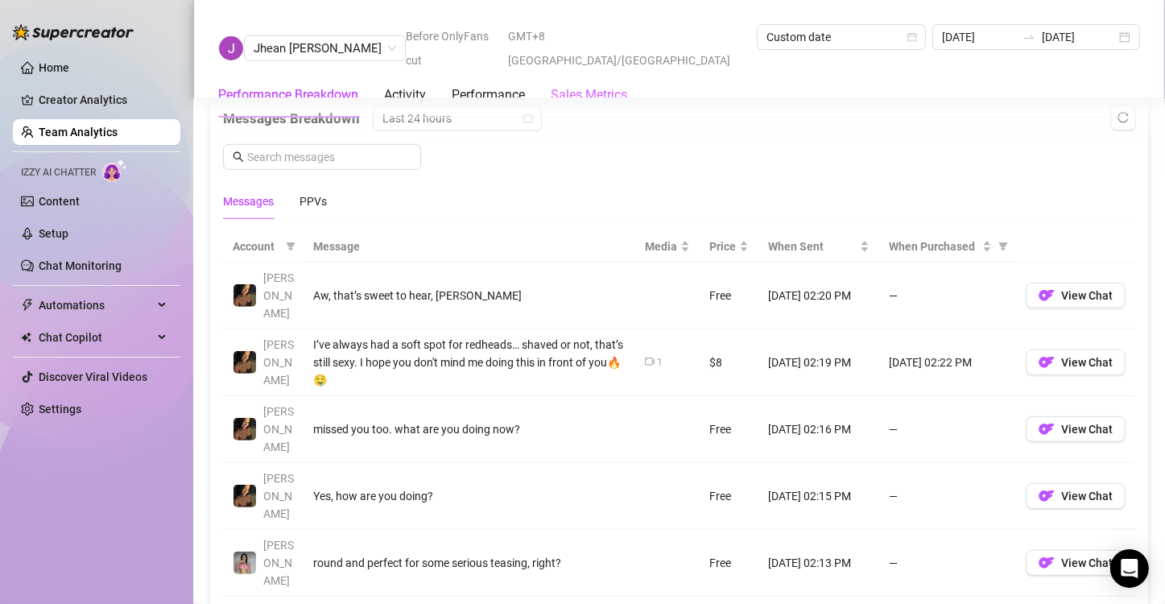
click at [608, 86] on div "Sales Metrics" at bounding box center [588, 94] width 76 height 45
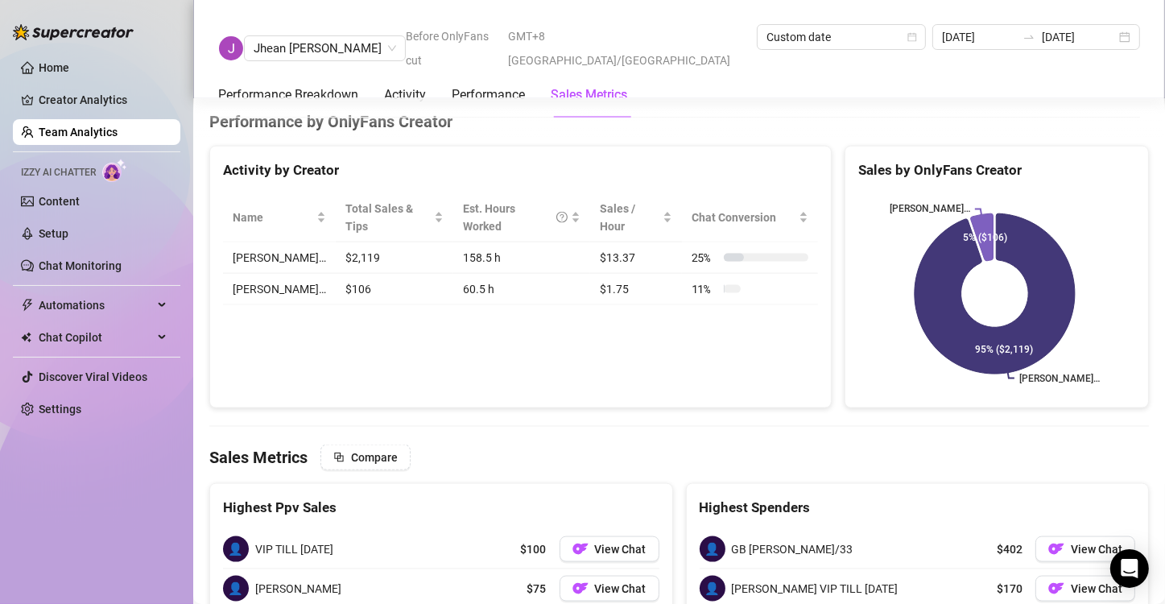
scroll to position [2125, 0]
